Goal: Information Seeking & Learning: Learn about a topic

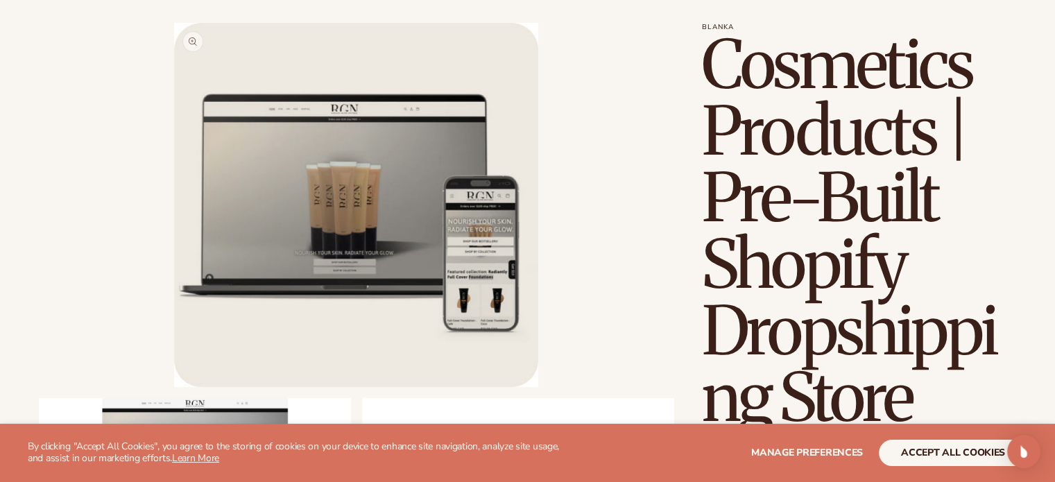
scroll to position [347, 0]
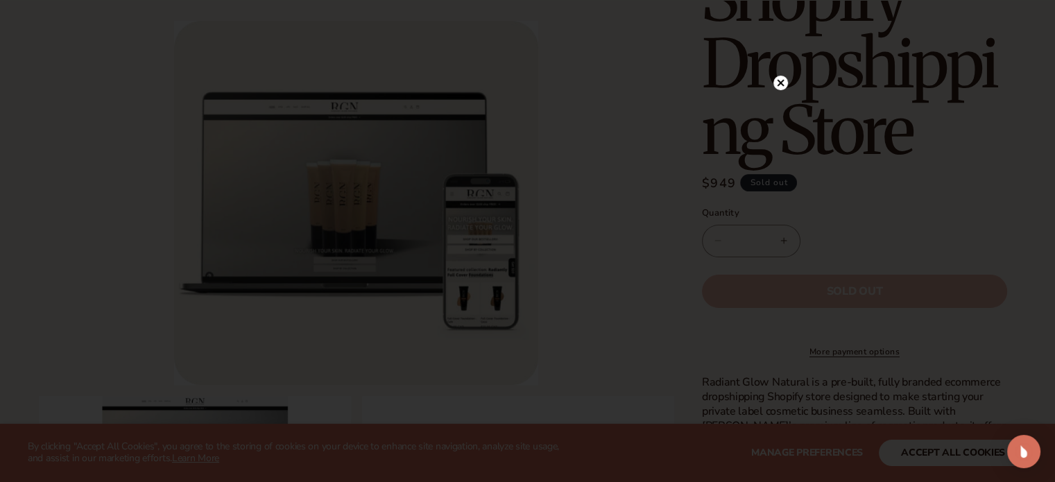
click at [776, 80] on circle at bounding box center [781, 83] width 15 height 15
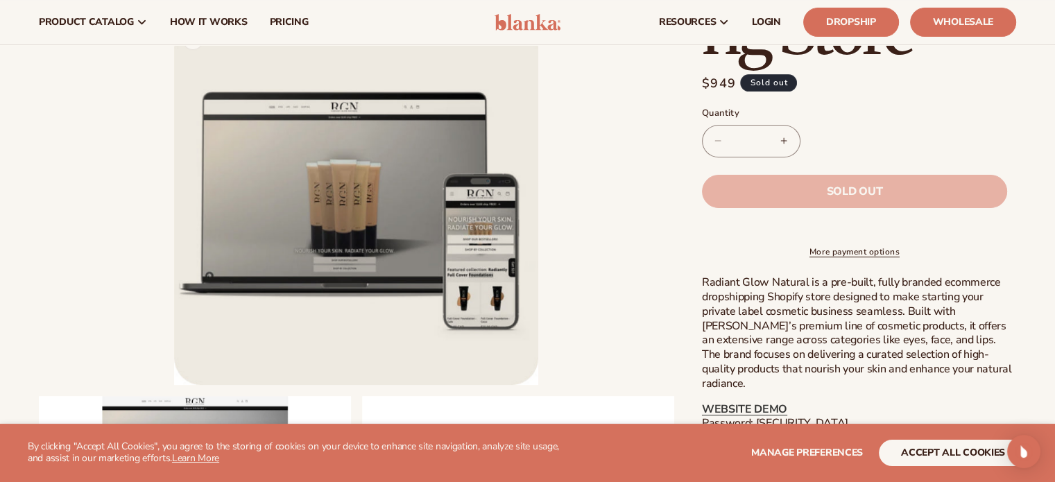
scroll to position [555, 0]
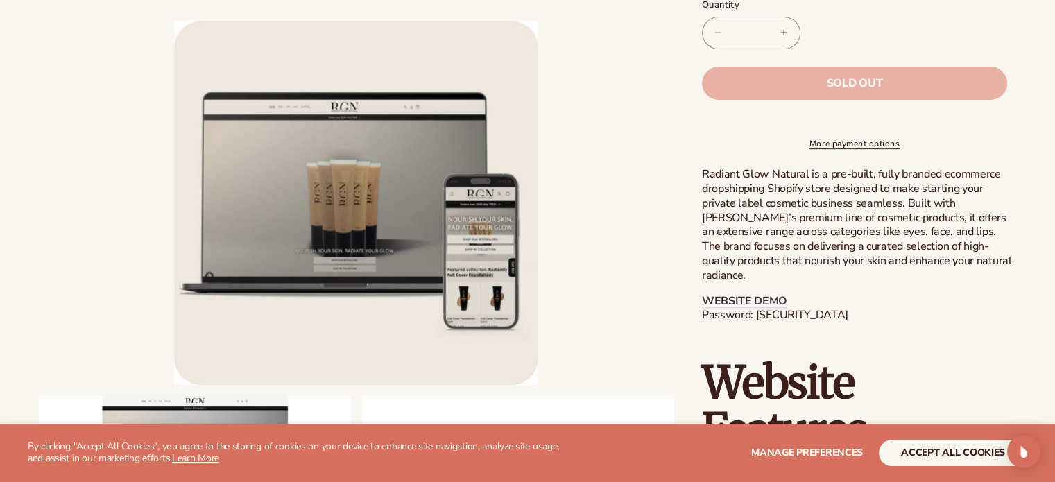
drag, startPoint x: 756, startPoint y: 315, endPoint x: 815, endPoint y: 307, distance: 59.6
click at [830, 313] on p "WEBSITE DEMO Password: [SECURITY_DATA]" at bounding box center [859, 308] width 314 height 29
drag, startPoint x: 808, startPoint y: 305, endPoint x: 811, endPoint y: 312, distance: 8.1
click at [808, 311] on p "WEBSITE DEMO Password: [SECURITY_DATA]" at bounding box center [859, 308] width 314 height 29
drag, startPoint x: 838, startPoint y: 313, endPoint x: 757, endPoint y: 311, distance: 81.2
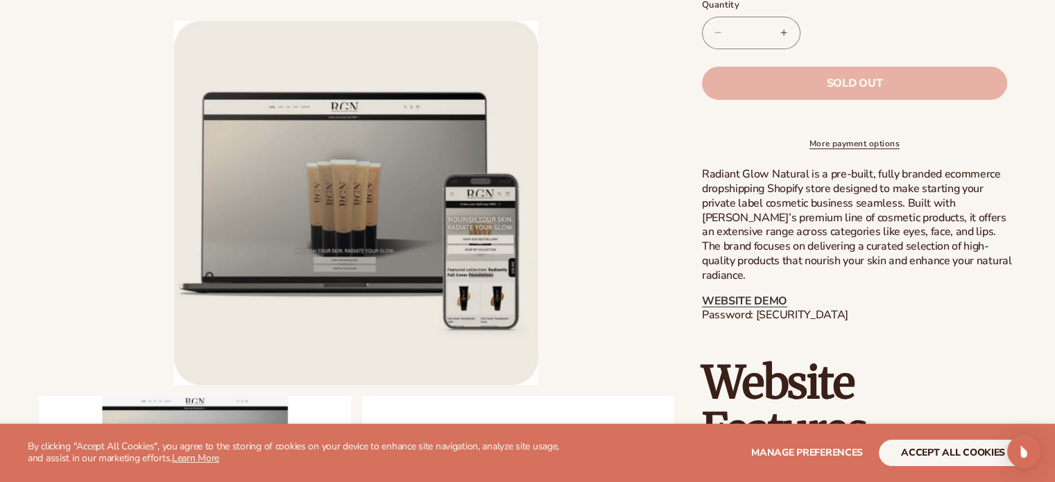
click at [757, 311] on p "WEBSITE DEMO Password: [SECURITY_DATA]" at bounding box center [859, 308] width 314 height 29
copy p "blanka-cosmetics"
click at [775, 227] on p "Radiant Glow Natural is a pre-built, fully branded ecommerce dropshipping Shopi…" at bounding box center [859, 224] width 314 height 115
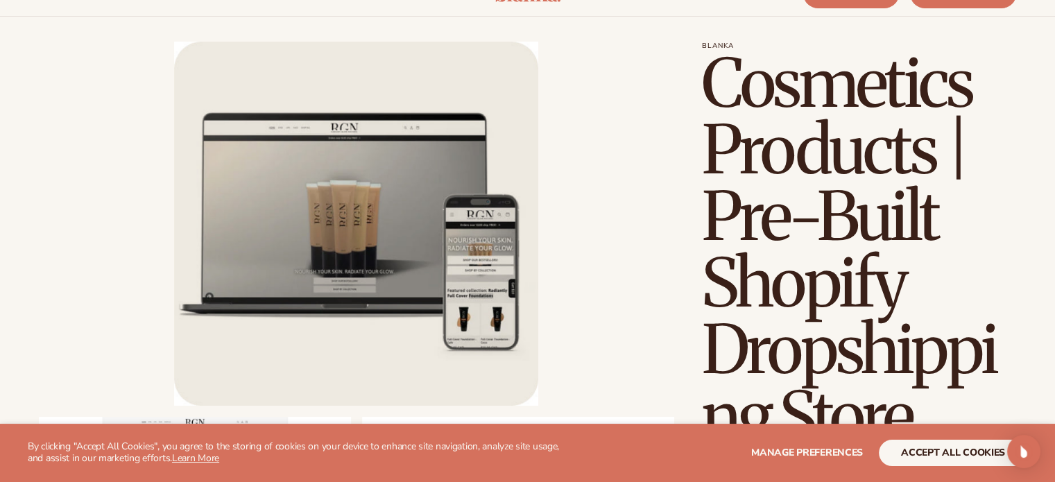
scroll to position [0, 0]
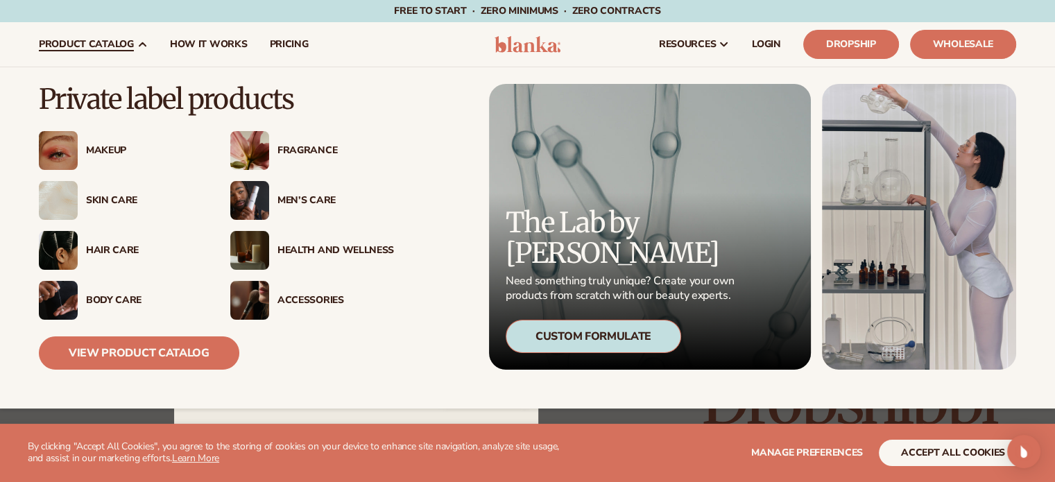
click at [105, 155] on div "Makeup" at bounding box center [144, 151] width 117 height 12
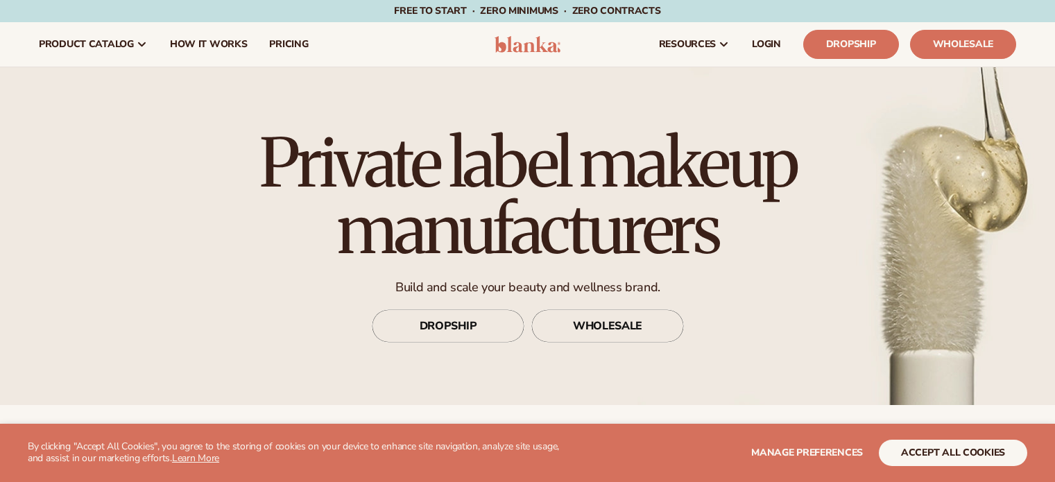
scroll to position [486, 0]
